Goal: Task Accomplishment & Management: Complete application form

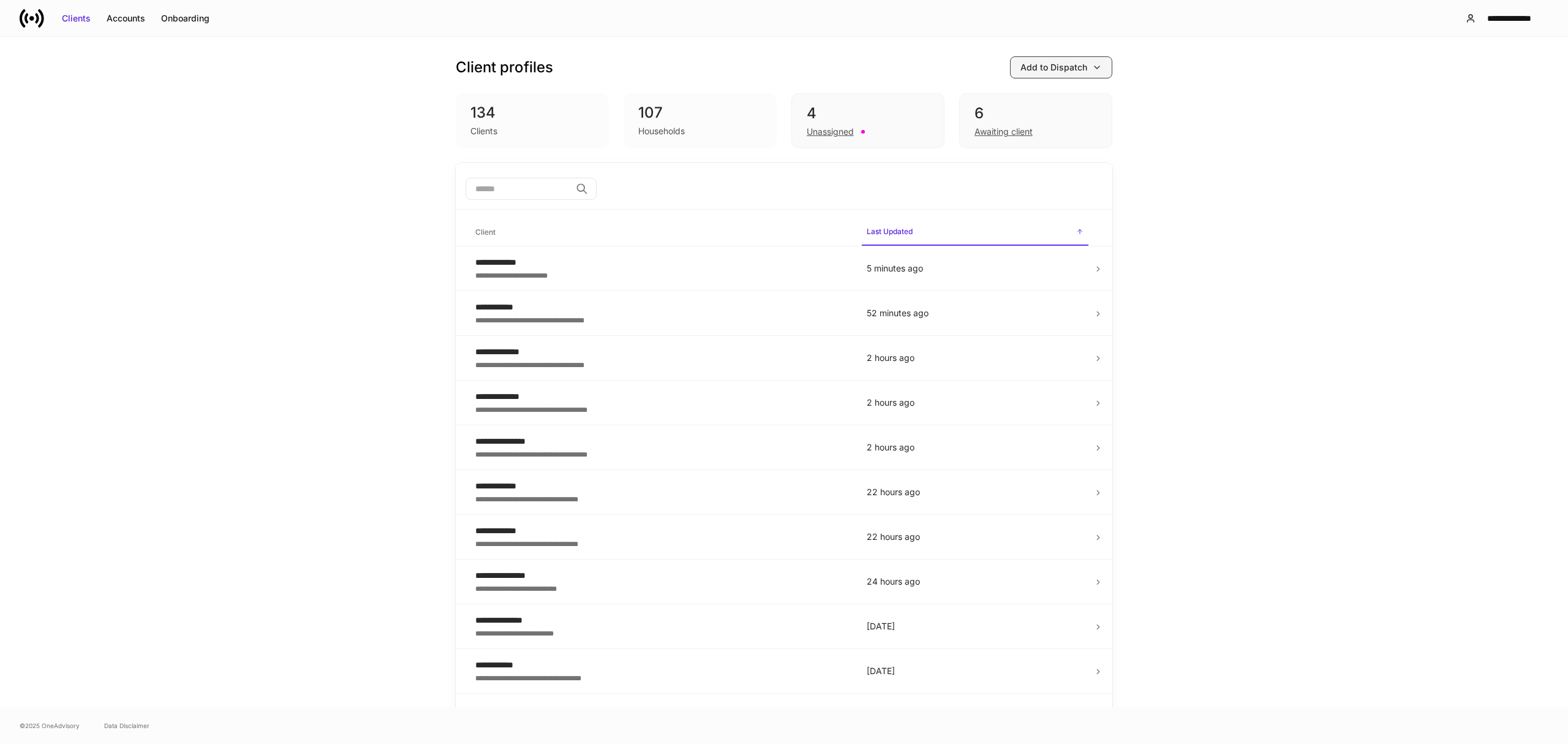
click at [1092, 70] on icon "button" at bounding box center [1097, 68] width 10 height 10
click at [1044, 101] on div "Add clients manually" at bounding box center [1028, 103] width 84 height 12
